Goal: Task Accomplishment & Management: Manage account settings

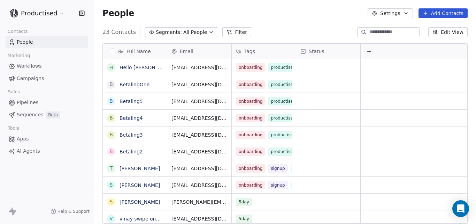
click at [29, 114] on span "Sequences" at bounding box center [30, 114] width 27 height 7
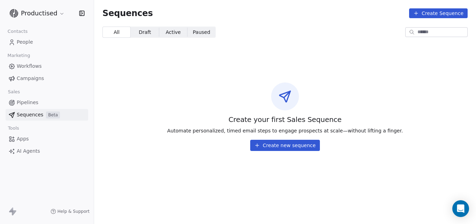
click at [31, 77] on span "Campaigns" at bounding box center [30, 78] width 27 height 7
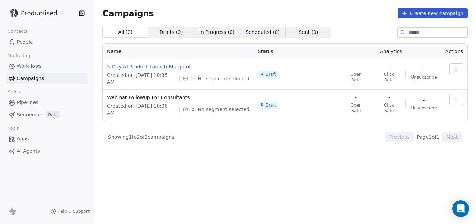
click at [155, 66] on span "5-Day AI Product Launch Blueprint" at bounding box center [178, 66] width 143 height 7
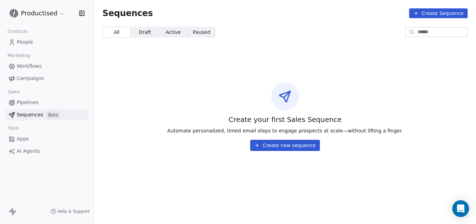
click at [33, 78] on span "Campaigns" at bounding box center [30, 78] width 27 height 7
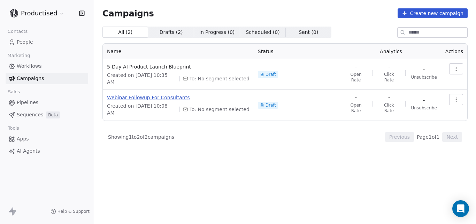
click at [168, 94] on span "Webinar Followup For Consultants" at bounding box center [178, 97] width 143 height 7
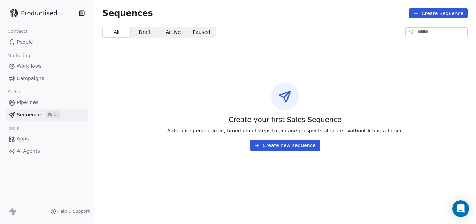
click at [44, 77] on link "Campaigns" at bounding box center [47, 79] width 83 height 12
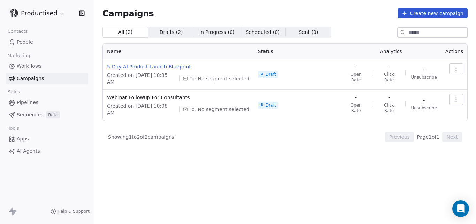
click at [141, 66] on span "5-Day AI Product Launch Blueprint" at bounding box center [178, 66] width 143 height 7
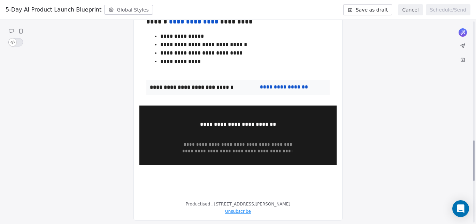
scroll to position [515, 0]
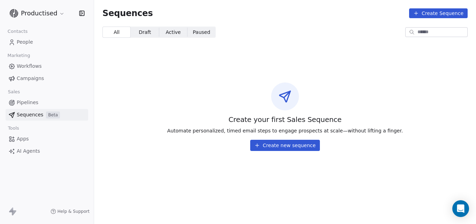
click at [24, 102] on span "Pipelines" at bounding box center [28, 102] width 22 height 7
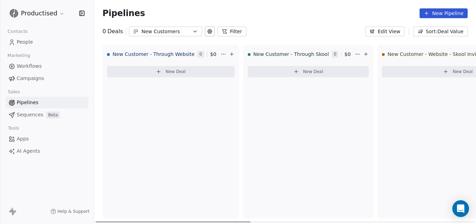
drag, startPoint x: 233, startPoint y: 221, endPoint x: 163, endPoint y: 210, distance: 70.7
click at [165, 221] on div at bounding box center [173, 221] width 155 height 1
click at [292, 54] on span "New Customer - Through Skool" at bounding box center [292, 54] width 76 height 7
click at [345, 54] on html "Productised Contacts People Marketing Workflows Campaigns Sales Pipelines Seque…" at bounding box center [238, 112] width 476 height 224
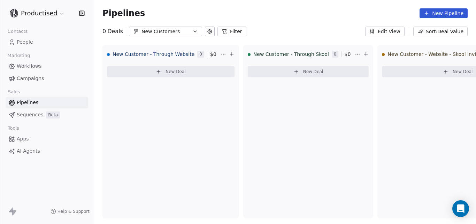
click at [30, 66] on span "Workflows" at bounding box center [29, 65] width 25 height 7
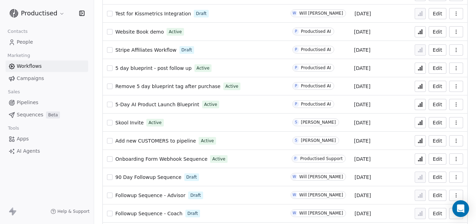
scroll to position [95, 0]
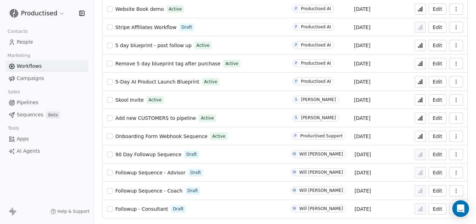
click at [434, 172] on button "Edit" at bounding box center [438, 172] width 18 height 11
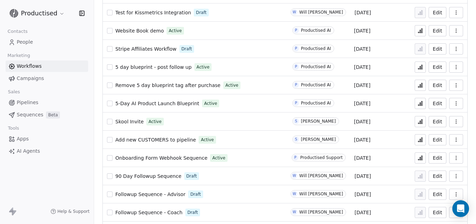
scroll to position [95, 0]
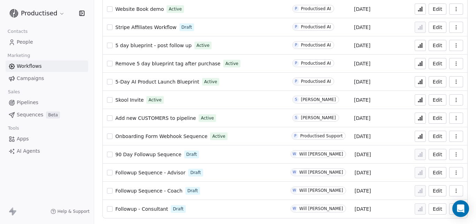
click at [158, 153] on span "90 Day Followup Sequence" at bounding box center [148, 154] width 66 height 6
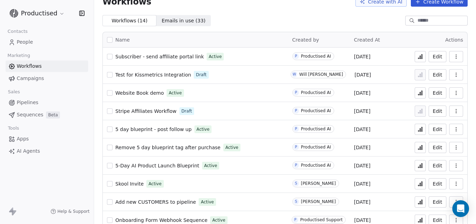
scroll to position [53, 0]
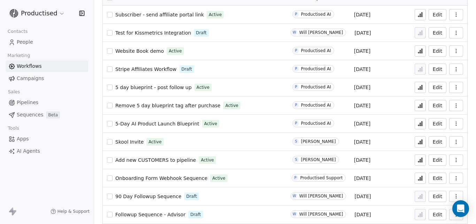
click at [132, 140] on span "Skool Invite" at bounding box center [129, 142] width 28 height 6
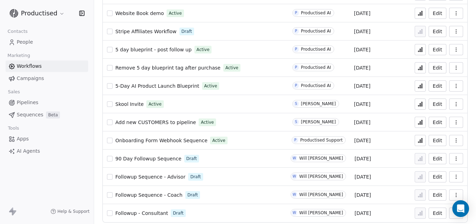
scroll to position [95, 0]
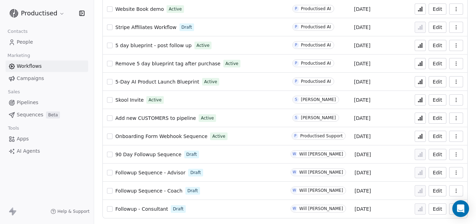
click at [435, 99] on button "Edit" at bounding box center [438, 99] width 18 height 11
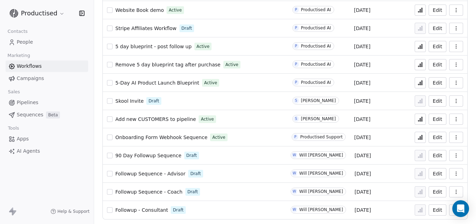
scroll to position [95, 0]
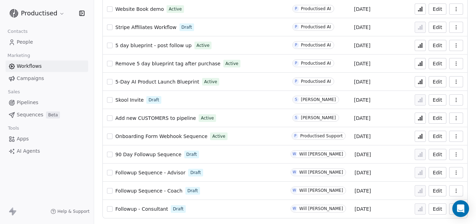
click at [163, 135] on span "Onboarding Form Webhook Sequence" at bounding box center [161, 136] width 92 height 6
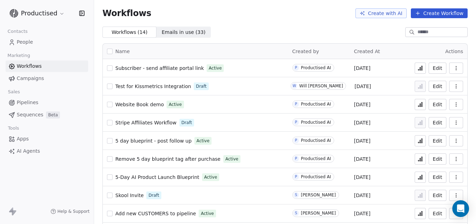
click at [161, 175] on span "5-Day AI Product Launch Blueprint" at bounding box center [157, 177] width 84 height 6
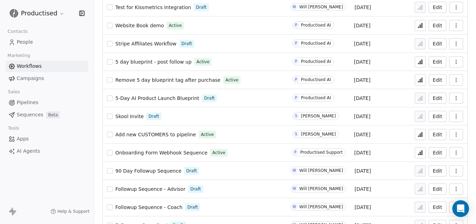
scroll to position [84, 0]
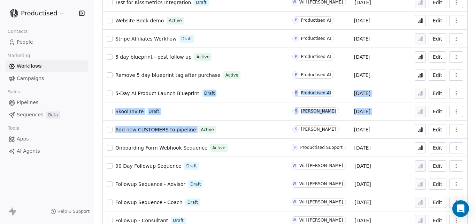
drag, startPoint x: 271, startPoint y: 115, endPoint x: 269, endPoint y: 123, distance: 7.9
click at [269, 123] on tbody "Subscriber - send affiliate portal link Active P Productised AI [DATE] Edit Tes…" at bounding box center [285, 102] width 365 height 254
click at [270, 106] on div "Skool Invite Draft" at bounding box center [195, 111] width 177 height 10
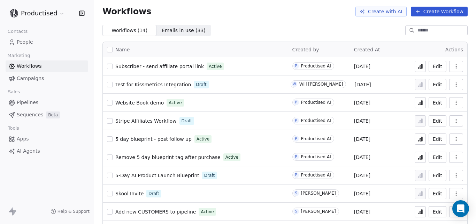
scroll to position [0, 0]
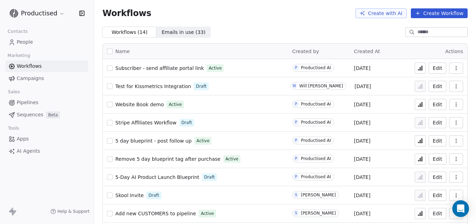
click at [151, 105] on span "Website Book demo" at bounding box center [139, 105] width 48 height 6
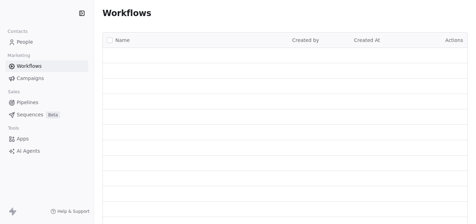
click at [23, 125] on div "Tools" at bounding box center [47, 128] width 83 height 10
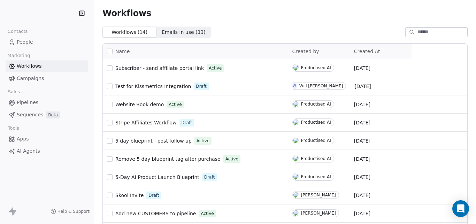
click at [24, 138] on span "Apps" at bounding box center [23, 138] width 12 height 7
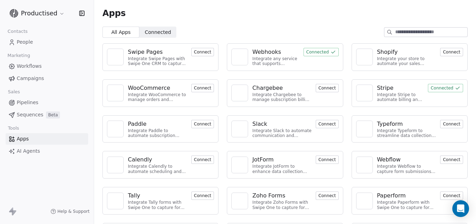
click at [276, 50] on div "Webhooks" at bounding box center [267, 52] width 29 height 8
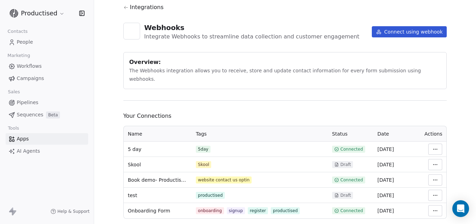
scroll to position [28, 0]
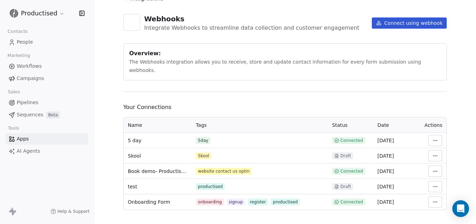
click at [432, 129] on html "Productised Contacts People Marketing Workflows Campaigns Sales Pipelines Seque…" at bounding box center [238, 112] width 476 height 224
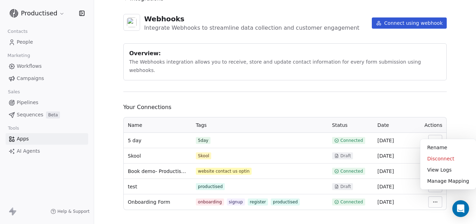
click at [414, 100] on html "Productised Contacts People Marketing Workflows Campaigns Sales Pipelines Seque…" at bounding box center [238, 112] width 476 height 224
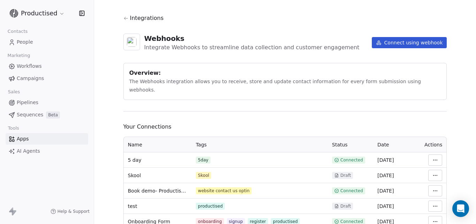
scroll to position [0, 0]
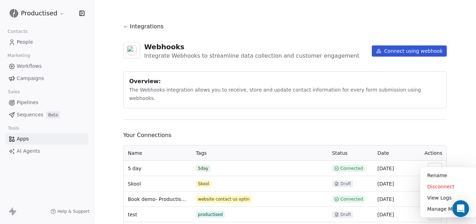
click at [439, 158] on html "Productised Contacts People Marketing Workflows Campaigns Sales Pipelines Seque…" at bounding box center [238, 112] width 476 height 224
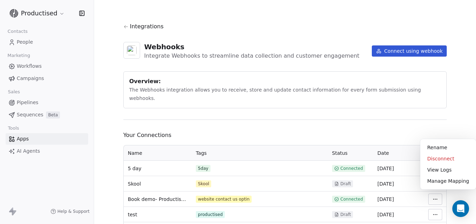
scroll to position [28, 0]
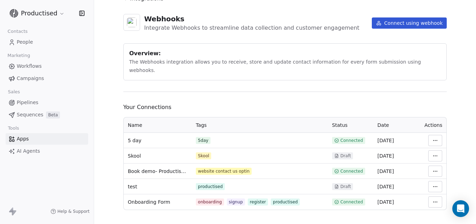
drag, startPoint x: 475, startPoint y: 112, endPoint x: 461, endPoint y: 144, distance: 35.3
click at [476, 137] on html "Productised Contacts People Marketing Workflows Campaigns Sales Pipelines Seque…" at bounding box center [238, 112] width 476 height 224
click at [433, 130] on html "Productised Contacts People Marketing Workflows Campaigns Sales Pipelines Seque…" at bounding box center [238, 112] width 476 height 224
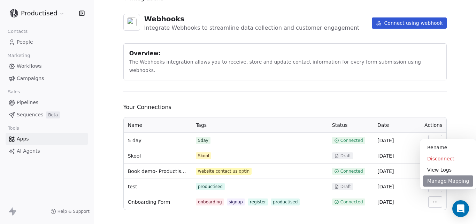
click at [444, 179] on div "Manage Mapping" at bounding box center [448, 180] width 50 height 11
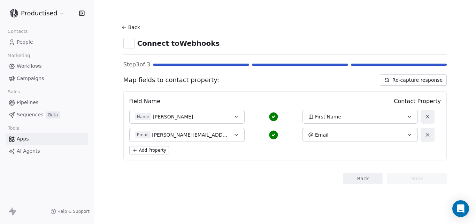
click at [129, 26] on button "Back" at bounding box center [132, 27] width 22 height 13
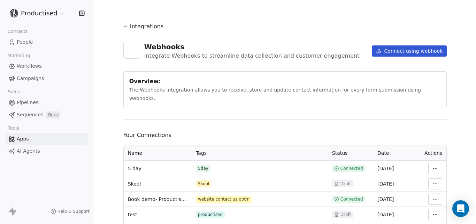
click at [433, 158] on html "Productised Contacts People Marketing Workflows Campaigns Sales Pipelines Seque…" at bounding box center [238, 112] width 476 height 224
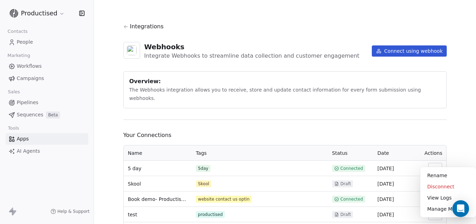
click at [379, 126] on html "Productised Contacts People Marketing Workflows Campaigns Sales Pipelines Seque…" at bounding box center [238, 112] width 476 height 224
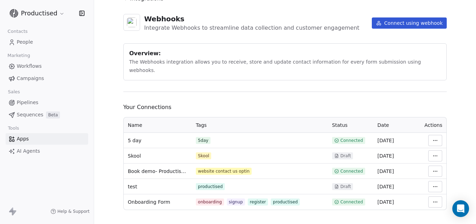
click at [29, 136] on link "Apps" at bounding box center [47, 139] width 83 height 12
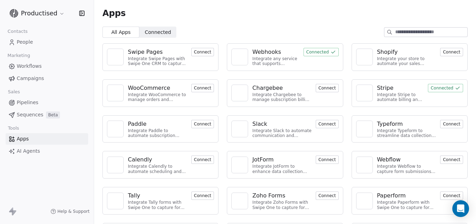
click at [381, 87] on div "Stripe" at bounding box center [385, 88] width 16 height 8
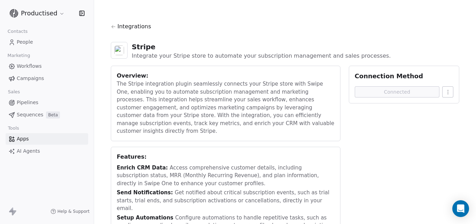
scroll to position [26, 0]
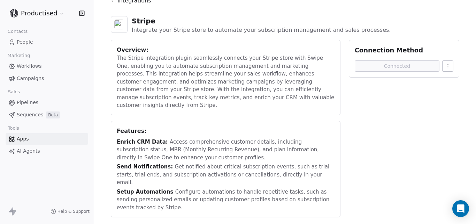
click at [33, 63] on span "Workflows" at bounding box center [29, 65] width 25 height 7
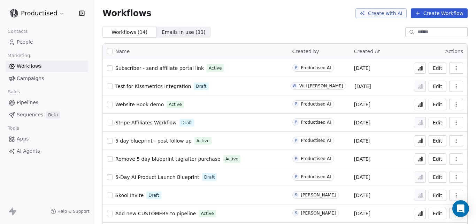
click at [434, 66] on button "Edit" at bounding box center [438, 67] width 18 height 11
click at [430, 106] on button "Edit" at bounding box center [438, 104] width 18 height 11
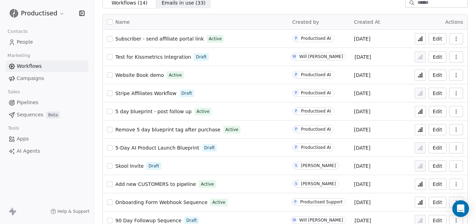
scroll to position [42, 0]
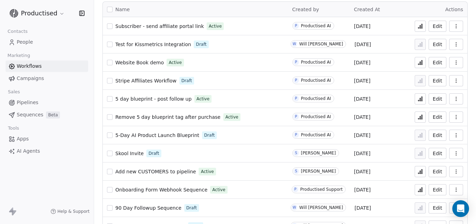
click at [431, 96] on button "Edit" at bounding box center [438, 98] width 18 height 11
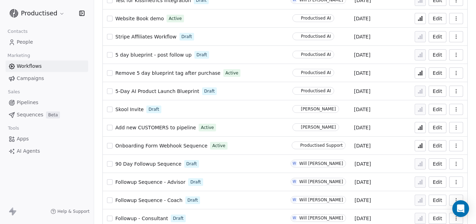
scroll to position [95, 0]
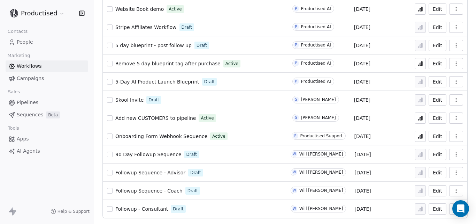
click at [433, 117] on button "Edit" at bounding box center [438, 117] width 18 height 11
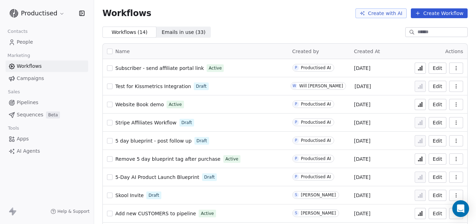
scroll to position [95, 0]
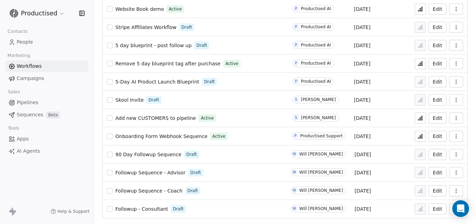
click at [165, 135] on span "Onboarding Form Webhook Sequence" at bounding box center [161, 136] width 92 height 6
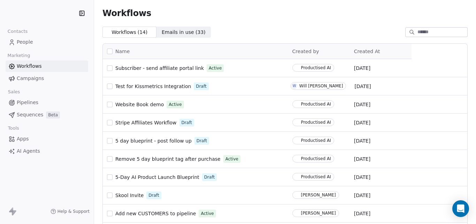
scroll to position [95, 0]
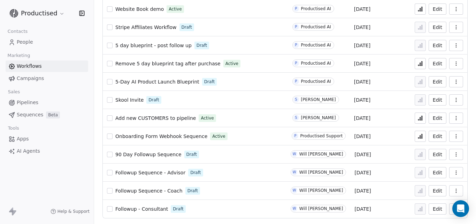
click at [144, 209] on span "Followup - Consultant" at bounding box center [141, 209] width 53 height 6
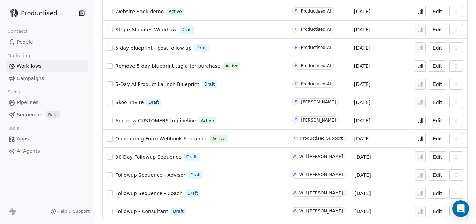
scroll to position [95, 0]
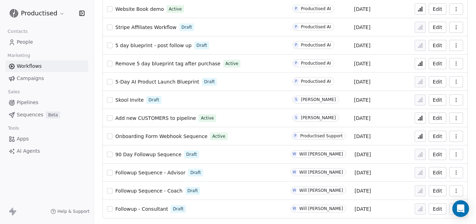
click at [145, 116] on span "Add new CUSTOMERS to pipeline" at bounding box center [155, 118] width 81 height 6
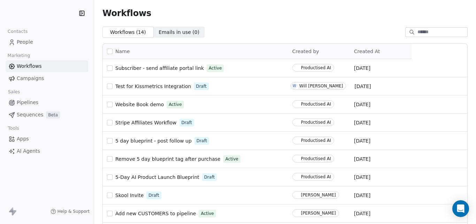
scroll to position [95, 0]
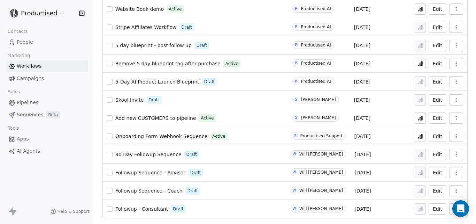
click at [162, 134] on span "Onboarding Form Webhook Sequence" at bounding box center [161, 136] width 92 height 6
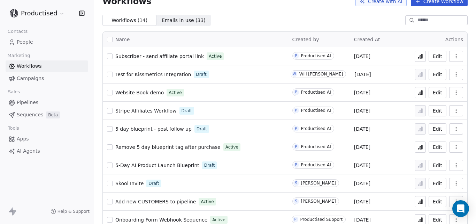
scroll to position [12, 0]
click at [431, 144] on button "Edit" at bounding box center [438, 147] width 18 height 11
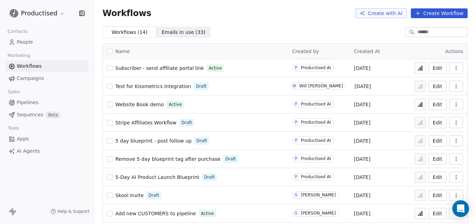
click at [155, 123] on span "Stripe Affiliates Workflow" at bounding box center [145, 123] width 61 height 6
click at [162, 120] on span "Stripe Affiliates Workflow" at bounding box center [145, 123] width 61 height 6
click at [153, 103] on span "Website Book demo" at bounding box center [139, 105] width 48 height 6
click at [167, 66] on span "Subscriber - send affiliate portal link" at bounding box center [159, 68] width 89 height 6
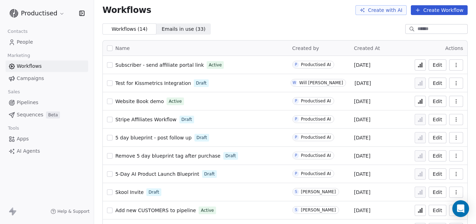
scroll to position [95, 0]
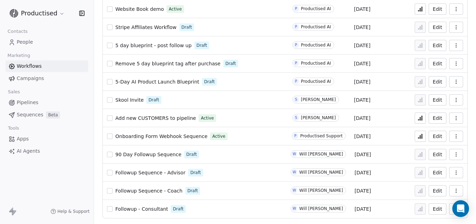
click at [24, 114] on span "Sequences" at bounding box center [30, 114] width 27 height 7
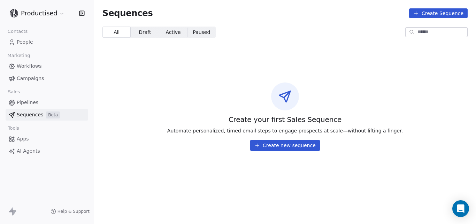
click at [264, 143] on button "Create new sequence" at bounding box center [285, 145] width 70 height 11
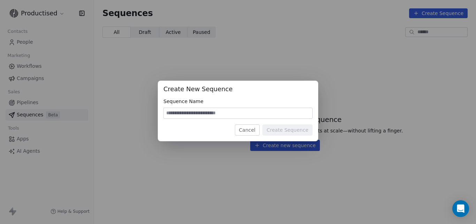
click at [253, 127] on button "Cancel" at bounding box center [247, 129] width 25 height 11
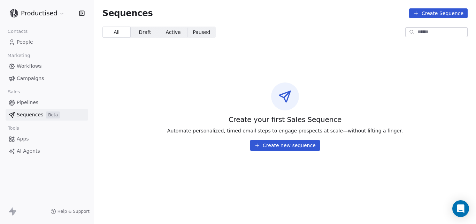
click at [24, 100] on span "Pipelines" at bounding box center [28, 102] width 22 height 7
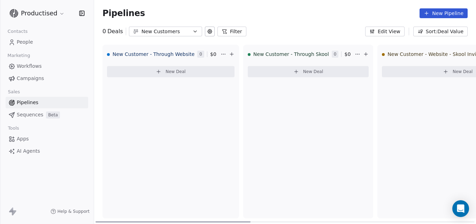
drag, startPoint x: 197, startPoint y: 221, endPoint x: 106, endPoint y: 236, distance: 92.3
click at [106, 222] on div at bounding box center [173, 221] width 155 height 1
click at [31, 67] on span "Workflows" at bounding box center [29, 65] width 25 height 7
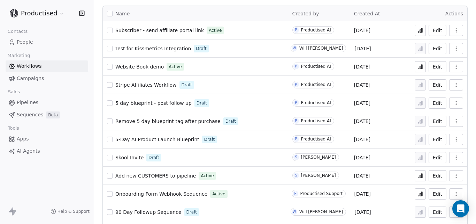
scroll to position [95, 0]
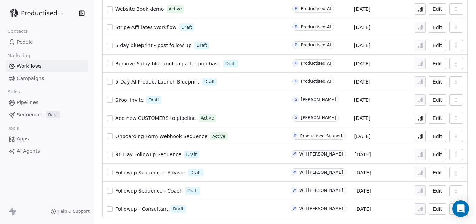
click at [149, 155] on span "90 Day Followup Sequence" at bounding box center [148, 154] width 66 height 6
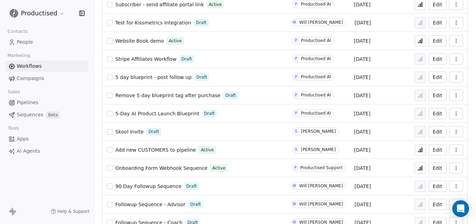
scroll to position [95, 0]
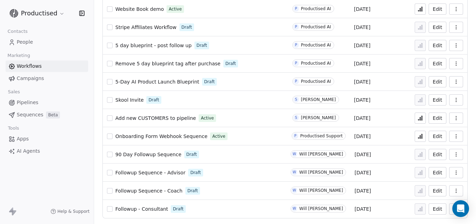
click at [159, 134] on span "Onboarding Form Webhook Sequence" at bounding box center [161, 136] width 92 height 6
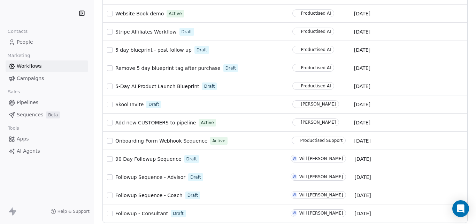
scroll to position [95, 0]
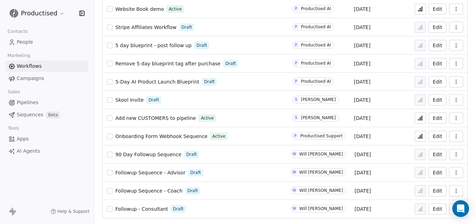
click at [150, 120] on span "Add new CUSTOMERS to pipeline" at bounding box center [155, 118] width 81 height 6
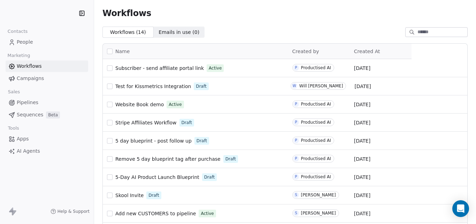
scroll to position [95, 0]
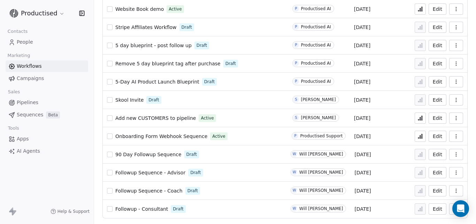
click at [161, 153] on span "90 Day Followup Sequence" at bounding box center [148, 154] width 66 height 6
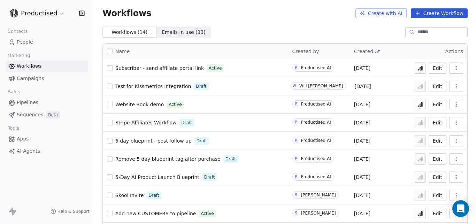
click at [59, 13] on html "Productised Contacts People Marketing Workflows Campaigns Sales Pipelines Seque…" at bounding box center [238, 112] width 476 height 224
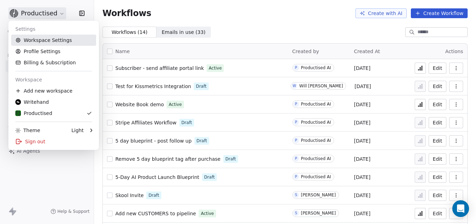
click at [48, 38] on link "Workspace Settings" at bounding box center [53, 40] width 85 height 11
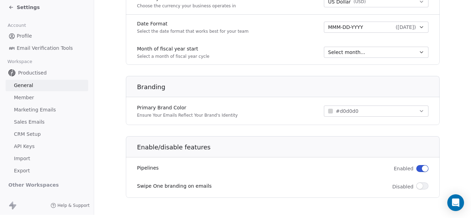
click at [12, 7] on icon at bounding box center [10, 7] width 3 height 0
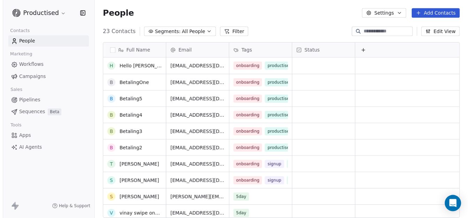
scroll to position [220, 0]
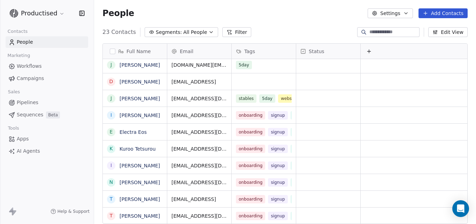
click at [407, 12] on icon "button" at bounding box center [407, 13] width 6 height 6
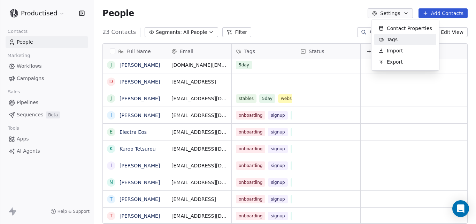
click at [393, 38] on span "Tags" at bounding box center [392, 39] width 11 height 7
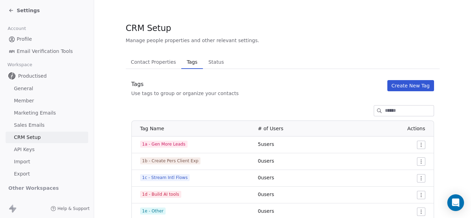
click at [410, 91] on div "Tags Use tags to group or organize your contacts Create New Tag" at bounding box center [283, 88] width 314 height 17
click at [409, 88] on button "Create New Tag" at bounding box center [411, 85] width 47 height 11
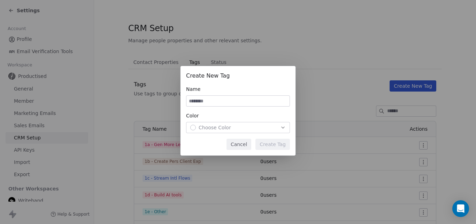
click at [236, 103] on input at bounding box center [238, 101] width 103 height 10
type input "**********"
click at [218, 127] on span "Choose Color" at bounding box center [215, 127] width 32 height 7
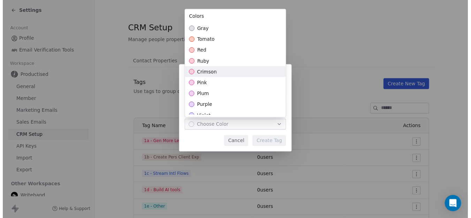
scroll to position [42, 0]
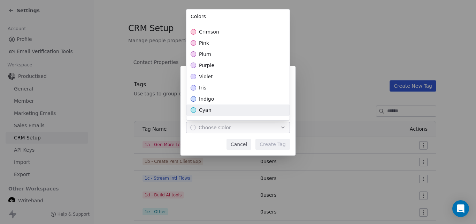
click at [207, 111] on span "cyan" at bounding box center [205, 109] width 13 height 7
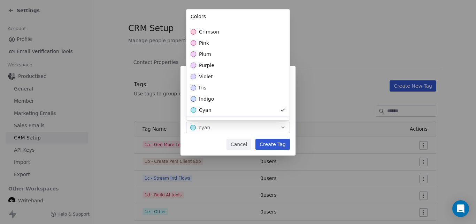
click at [278, 142] on div "**********" at bounding box center [238, 112] width 476 height 114
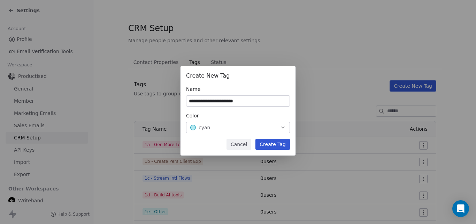
click at [279, 143] on button "Create Tag" at bounding box center [273, 143] width 35 height 11
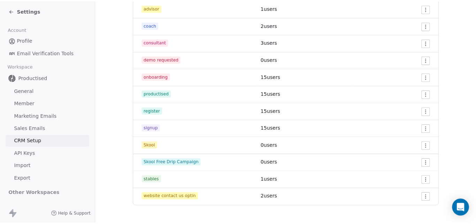
scroll to position [0, 0]
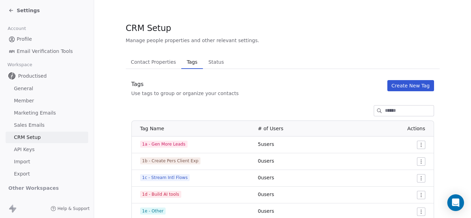
click at [12, 11] on icon at bounding box center [11, 11] width 6 height 6
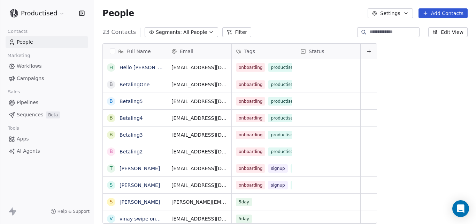
scroll to position [192, 377]
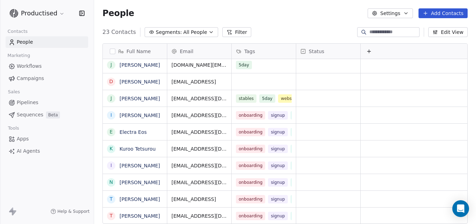
click at [32, 63] on span "Workflows" at bounding box center [29, 65] width 25 height 7
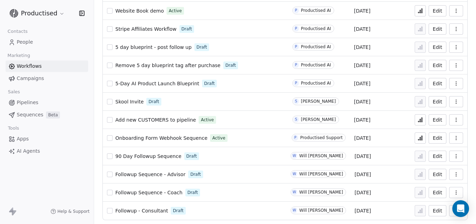
scroll to position [95, 0]
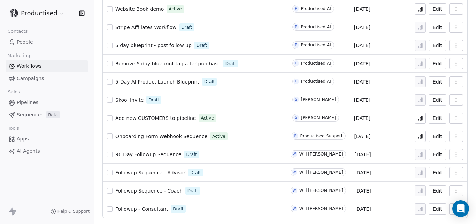
click at [153, 155] on span "90 Day Followup Sequence" at bounding box center [148, 154] width 66 height 6
